Goal: Information Seeking & Learning: Learn about a topic

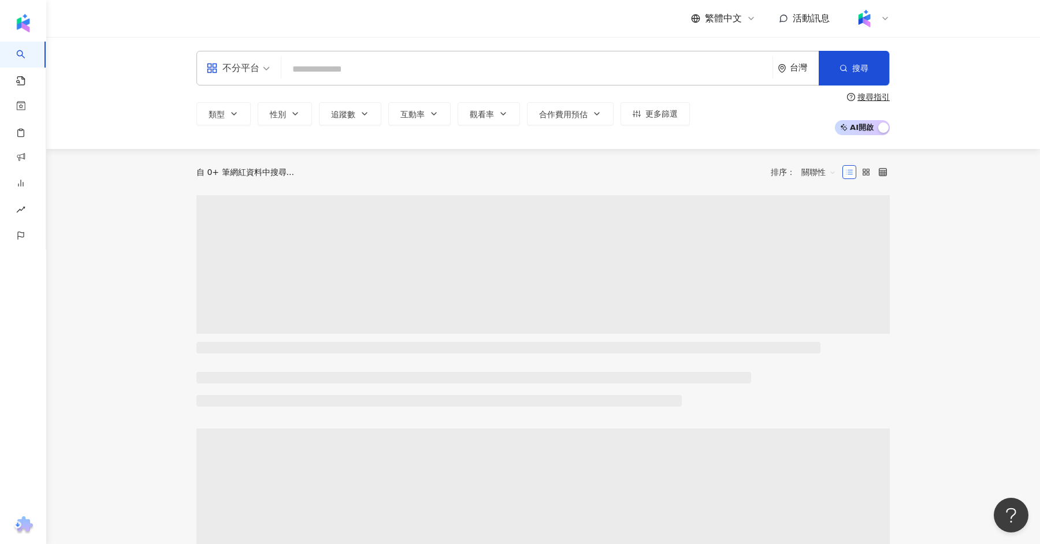
click at [351, 65] on input "search" at bounding box center [527, 69] width 482 height 22
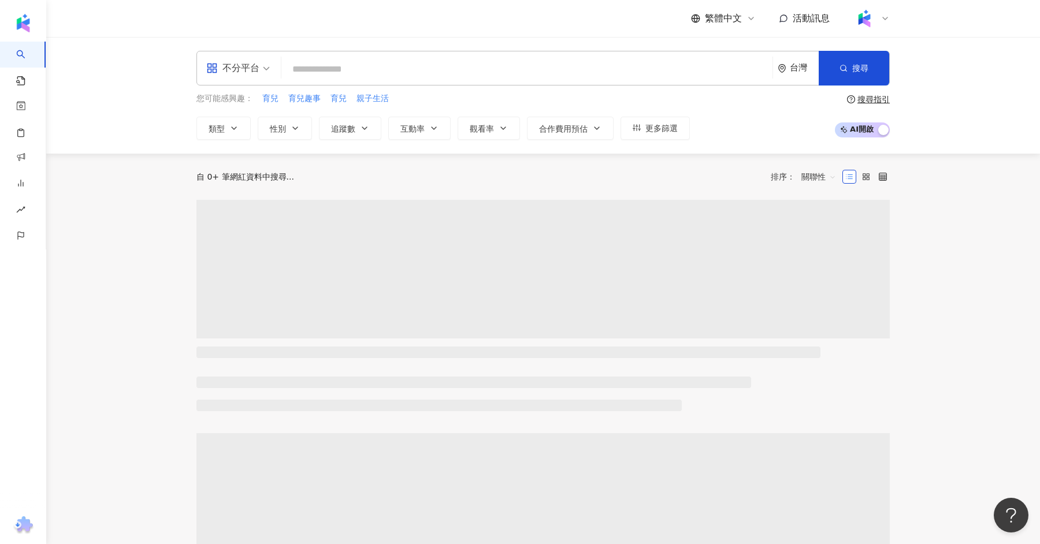
type input "**********"
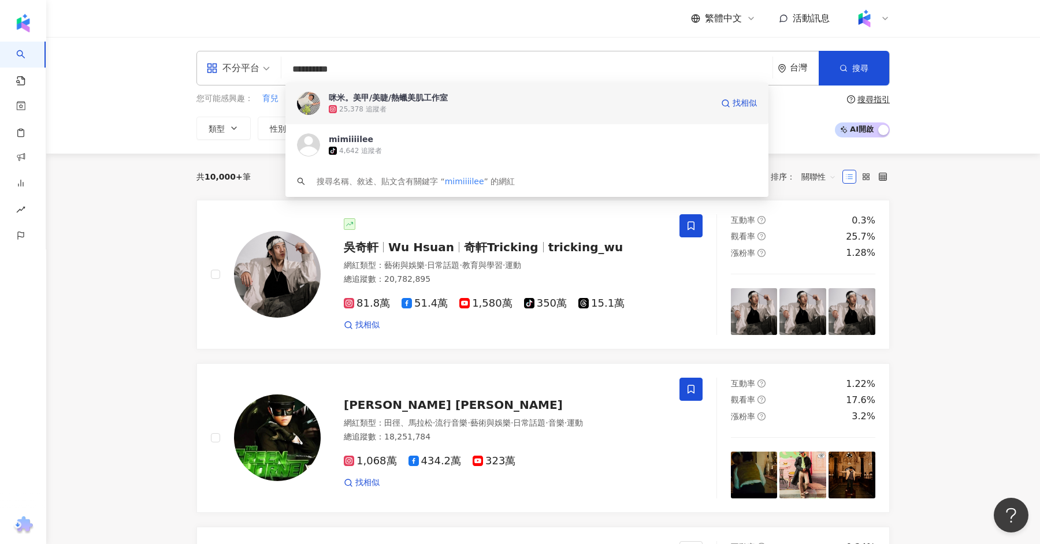
click at [391, 99] on div "咪米。美甲/美睫/熱蠟美肌工作室" at bounding box center [388, 98] width 119 height 12
